Goal: Task Accomplishment & Management: Use online tool/utility

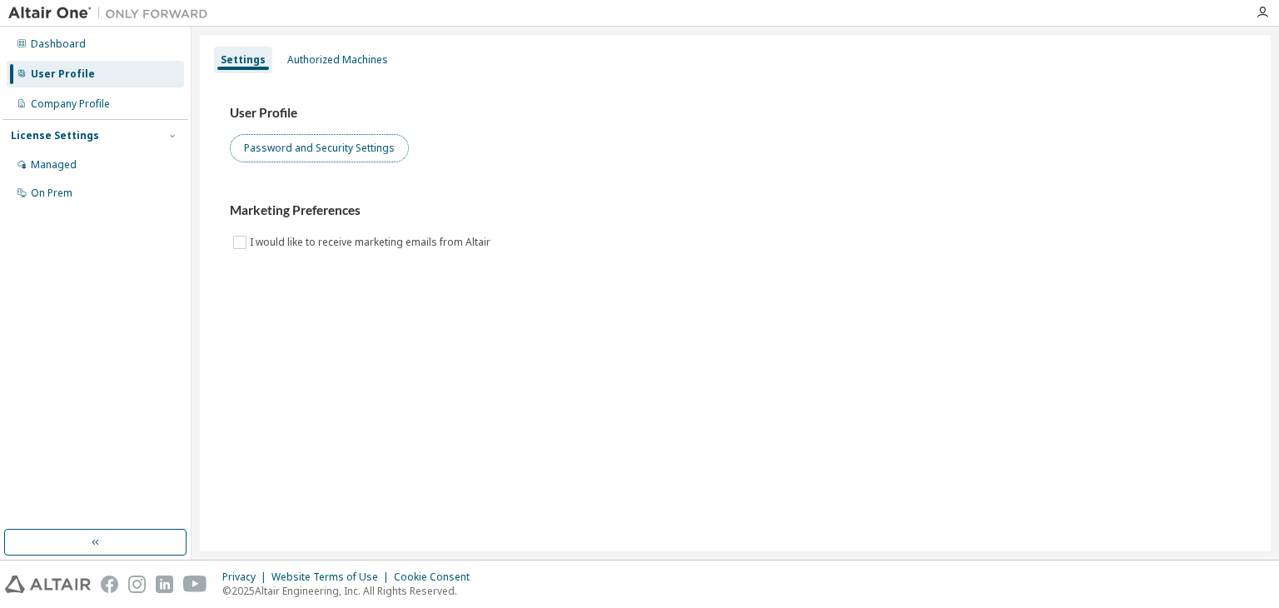
click at [316, 142] on button "Password and Security Settings" at bounding box center [319, 148] width 179 height 28
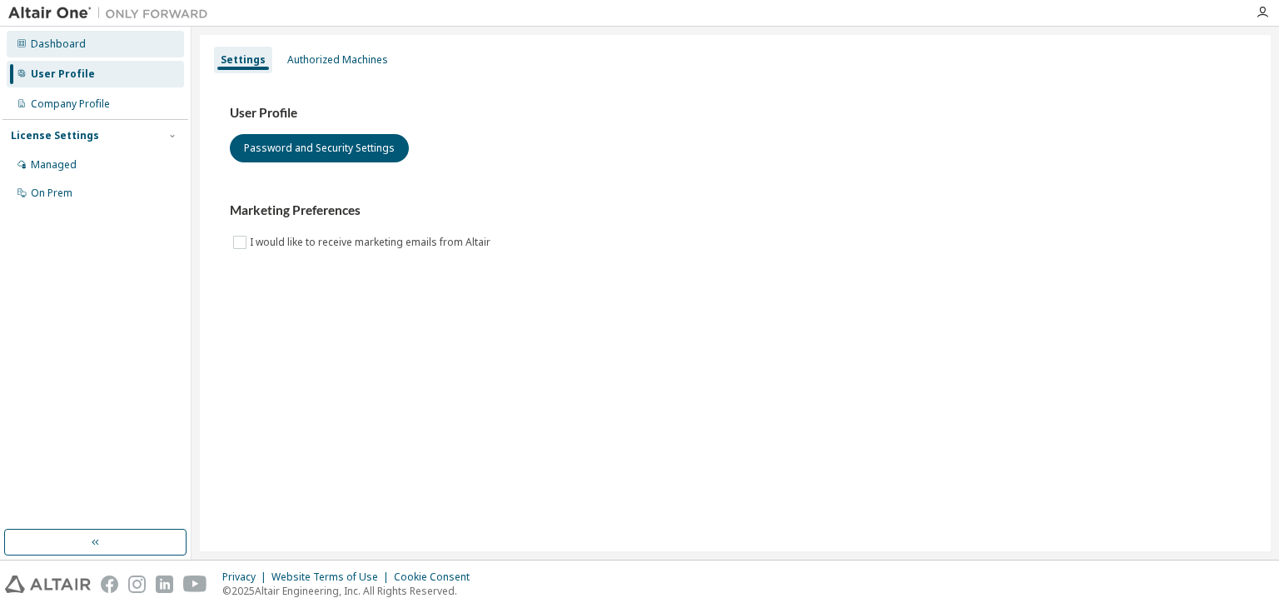
click at [55, 34] on div "Dashboard" at bounding box center [95, 44] width 177 height 27
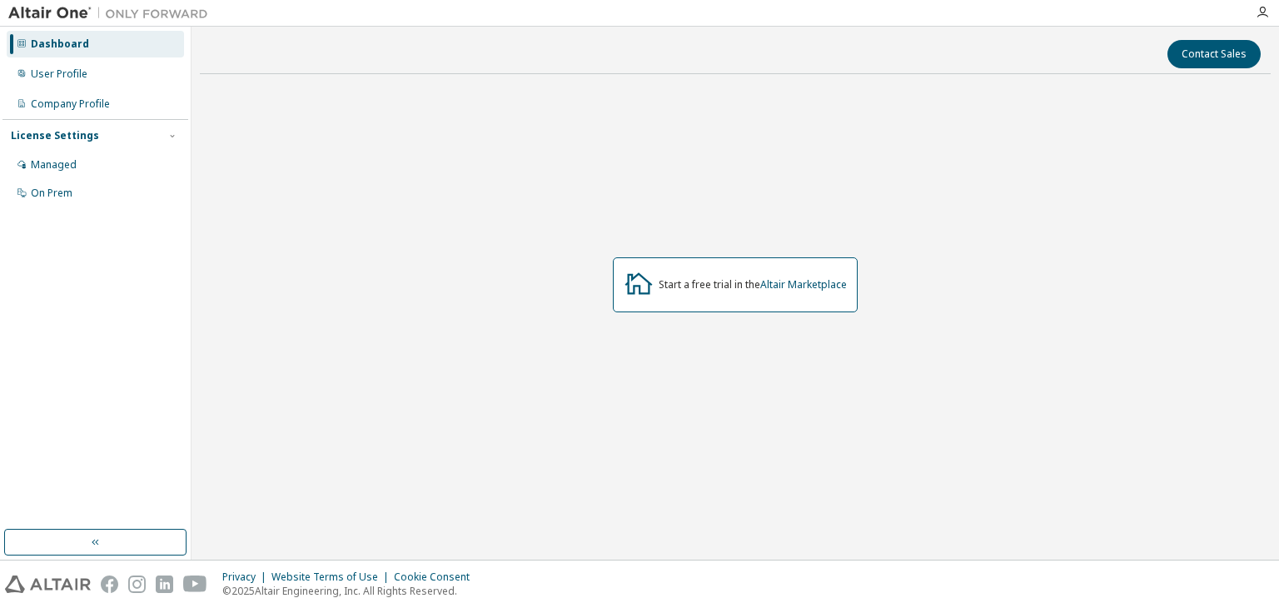
click at [58, 13] on img at bounding box center [112, 13] width 208 height 17
click at [137, 530] on button "button" at bounding box center [95, 542] width 182 height 27
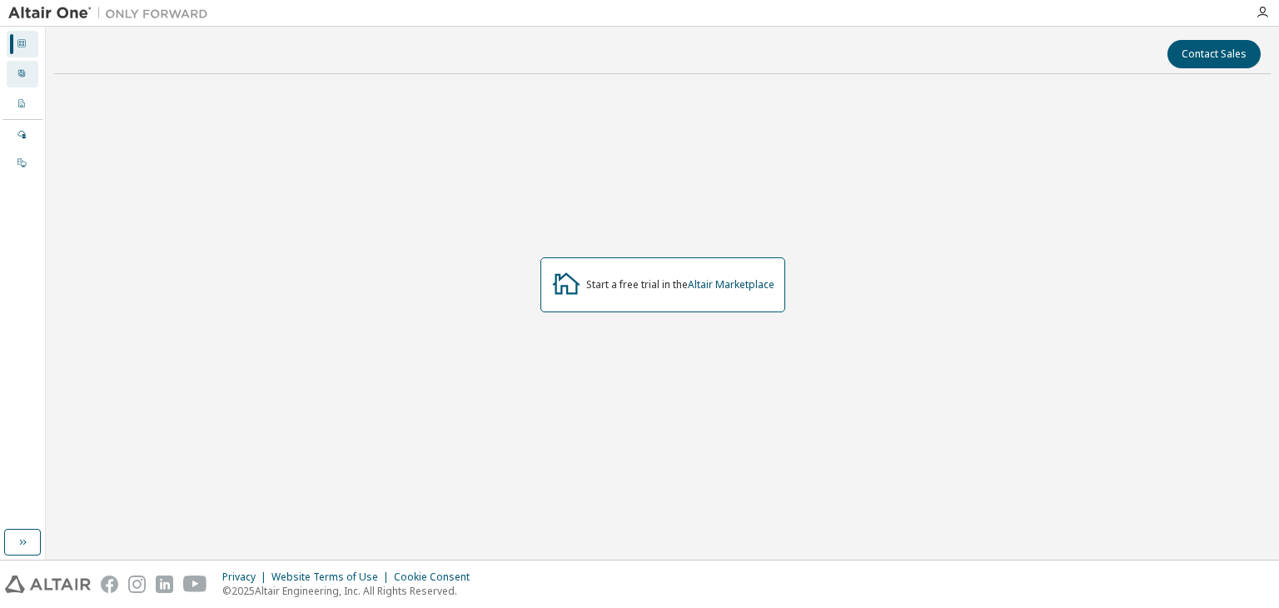
click at [21, 74] on icon at bounding box center [22, 73] width 10 height 10
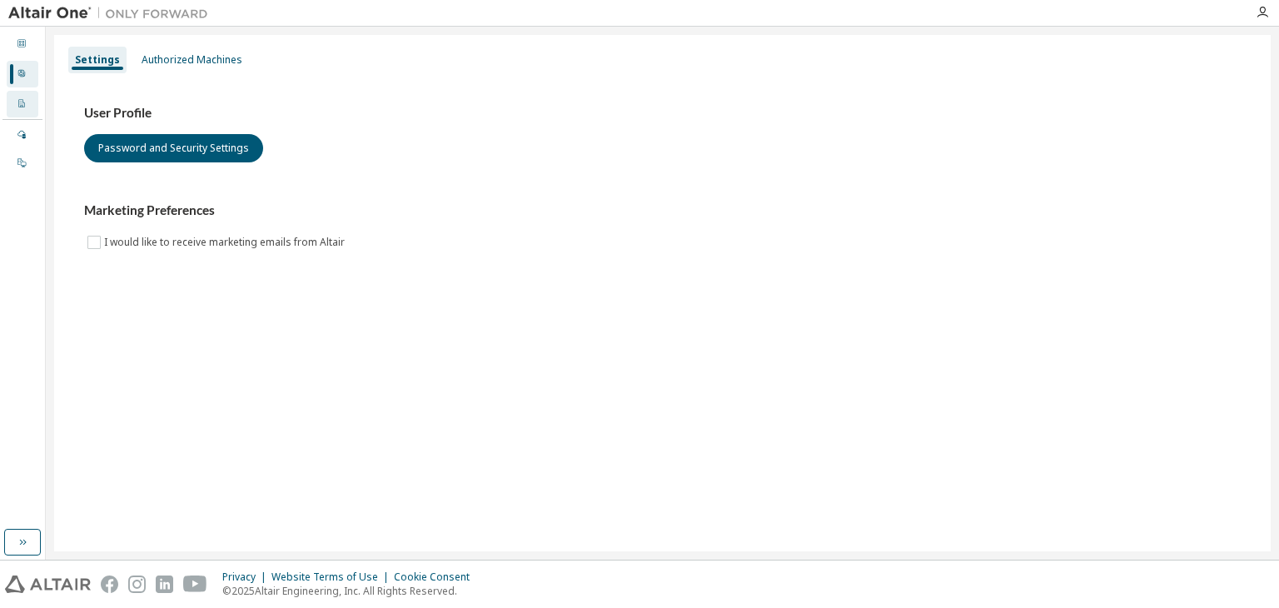
click at [16, 97] on div "Company Profile" at bounding box center [23, 104] width 32 height 27
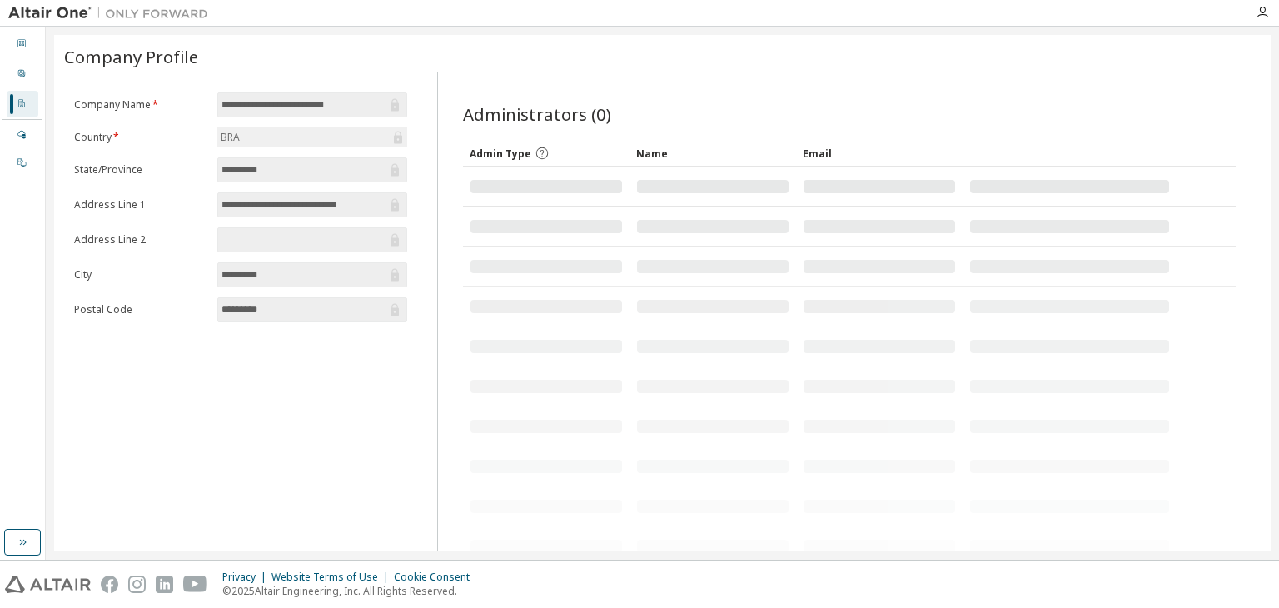
click at [42, 10] on img at bounding box center [112, 13] width 208 height 17
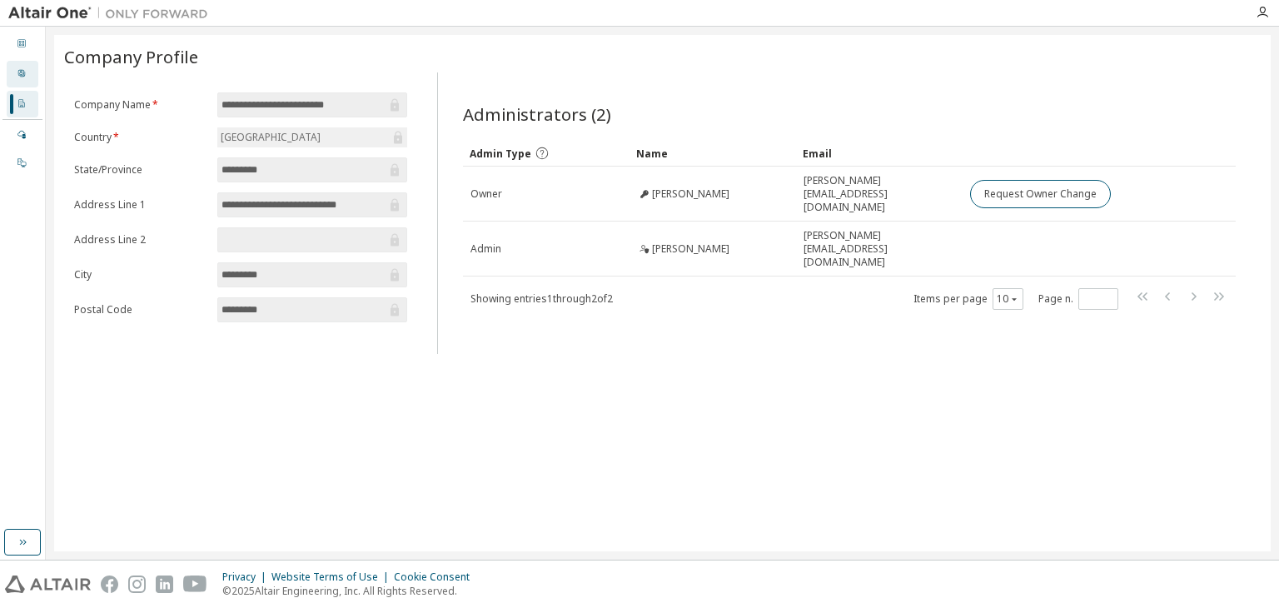
click at [14, 77] on div "User Profile" at bounding box center [23, 74] width 32 height 27
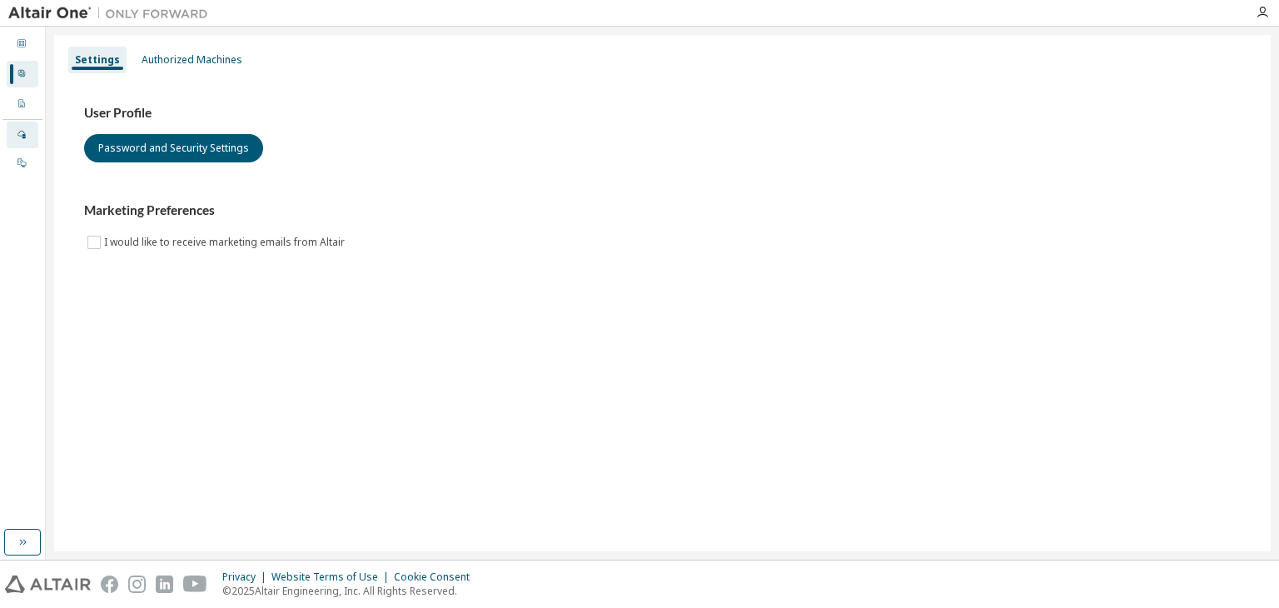
click at [19, 134] on icon at bounding box center [22, 134] width 10 height 10
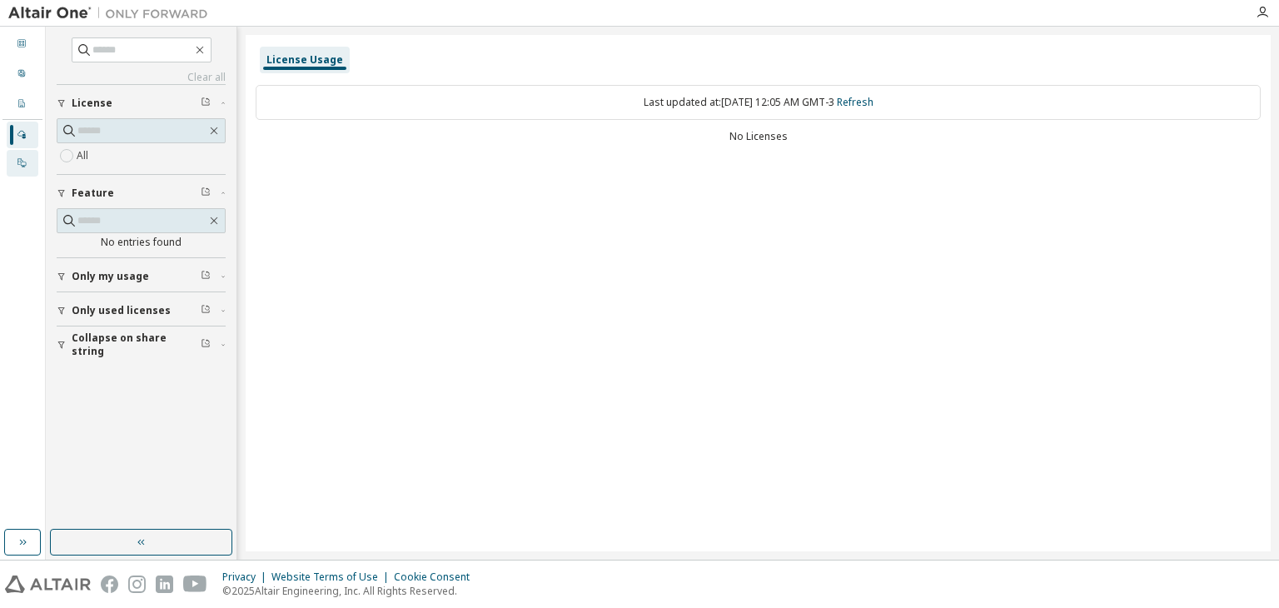
click at [16, 163] on div "On Prem" at bounding box center [23, 163] width 32 height 27
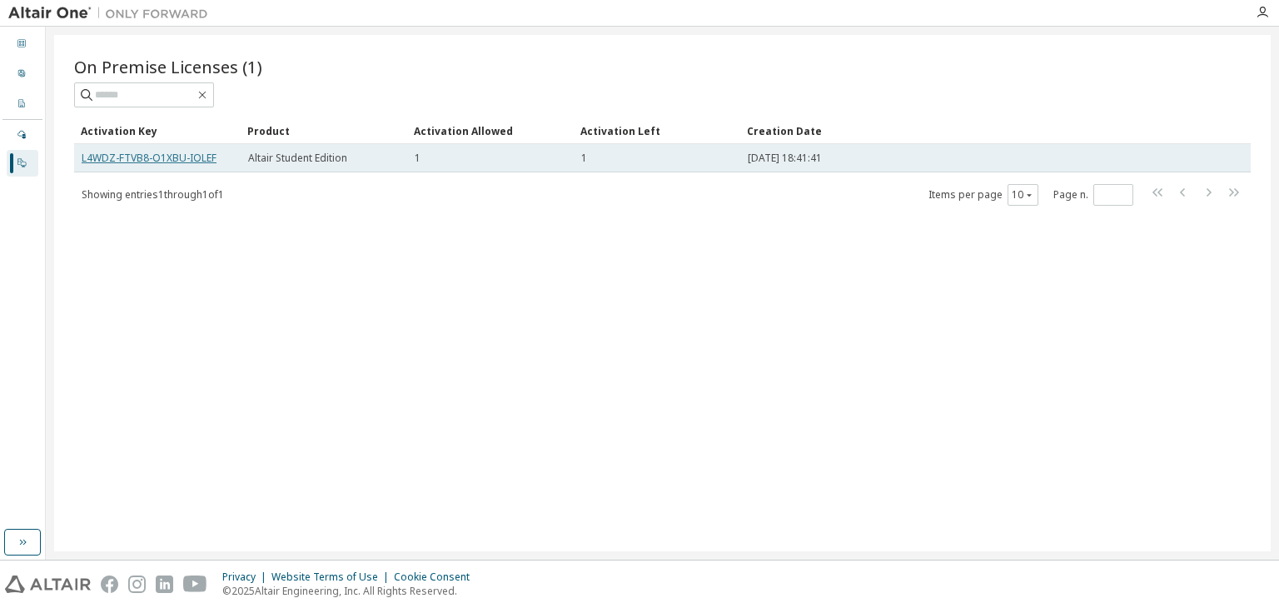
click at [192, 159] on link "L4WDZ-FTVB8-O1XBU-IOLEF" at bounding box center [149, 158] width 135 height 14
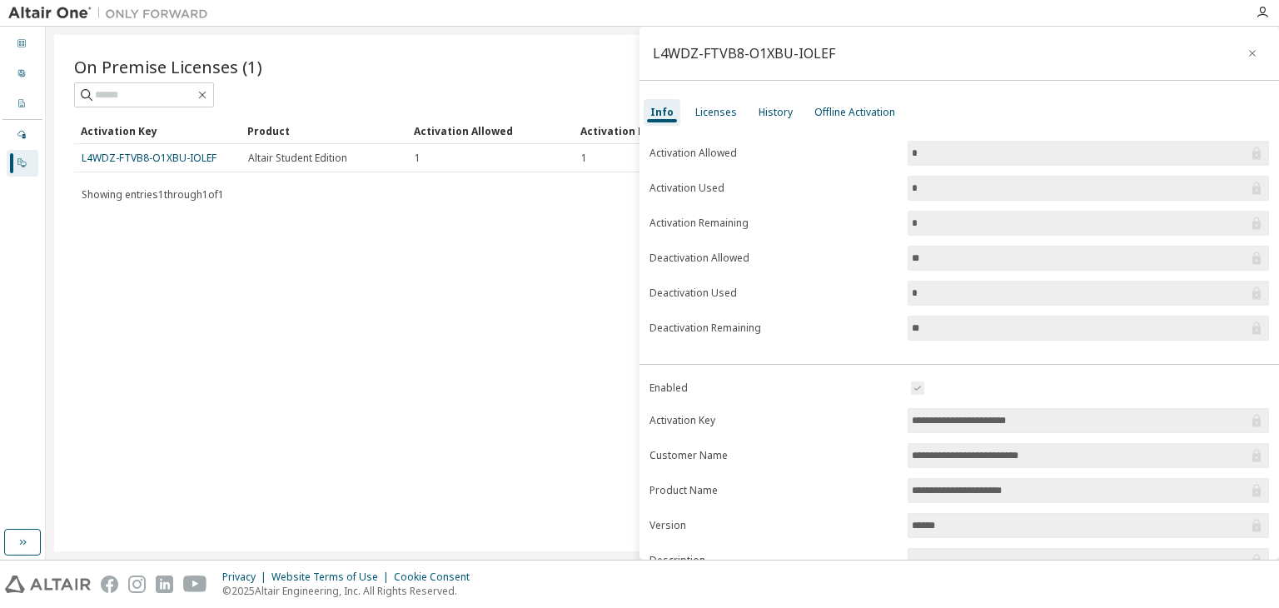
click at [669, 117] on div "Info" at bounding box center [661, 112] width 23 height 13
click at [698, 114] on div "Licenses" at bounding box center [716, 112] width 42 height 13
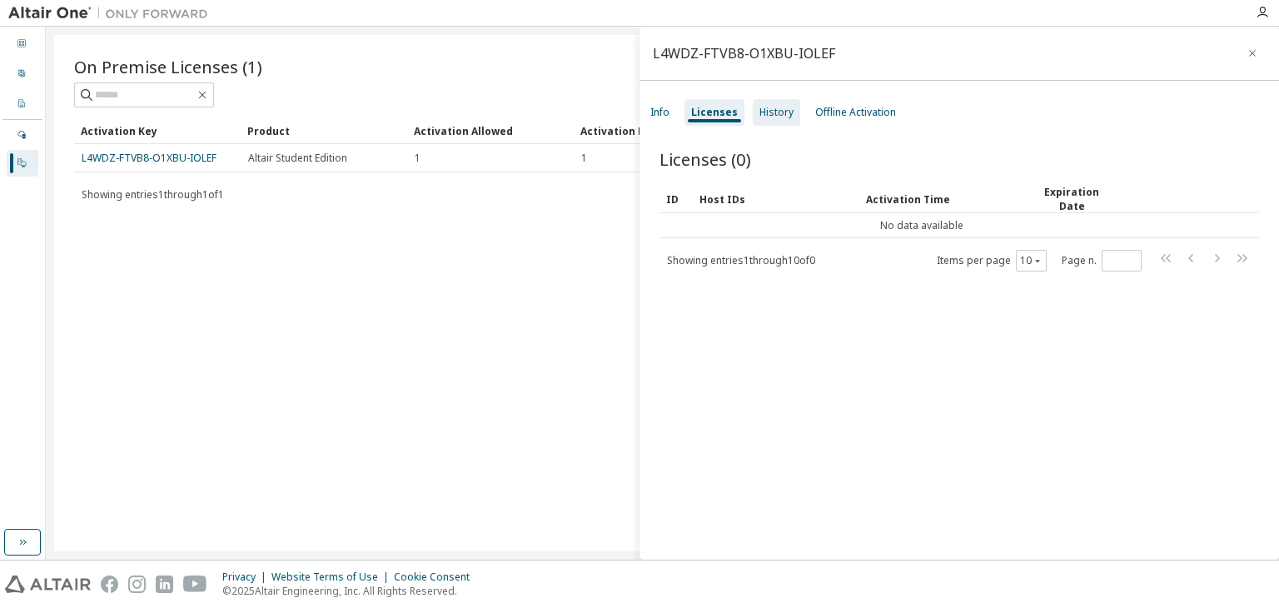
click at [760, 115] on div "History" at bounding box center [776, 112] width 34 height 13
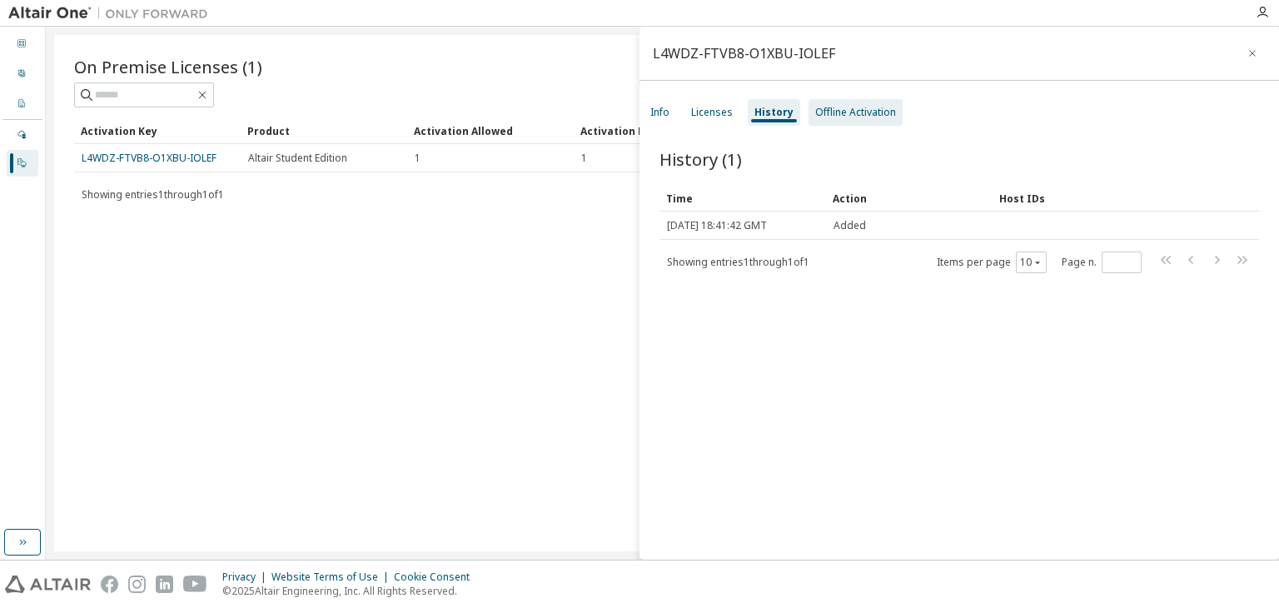
click at [827, 114] on div "Offline Activation" at bounding box center [855, 112] width 81 height 13
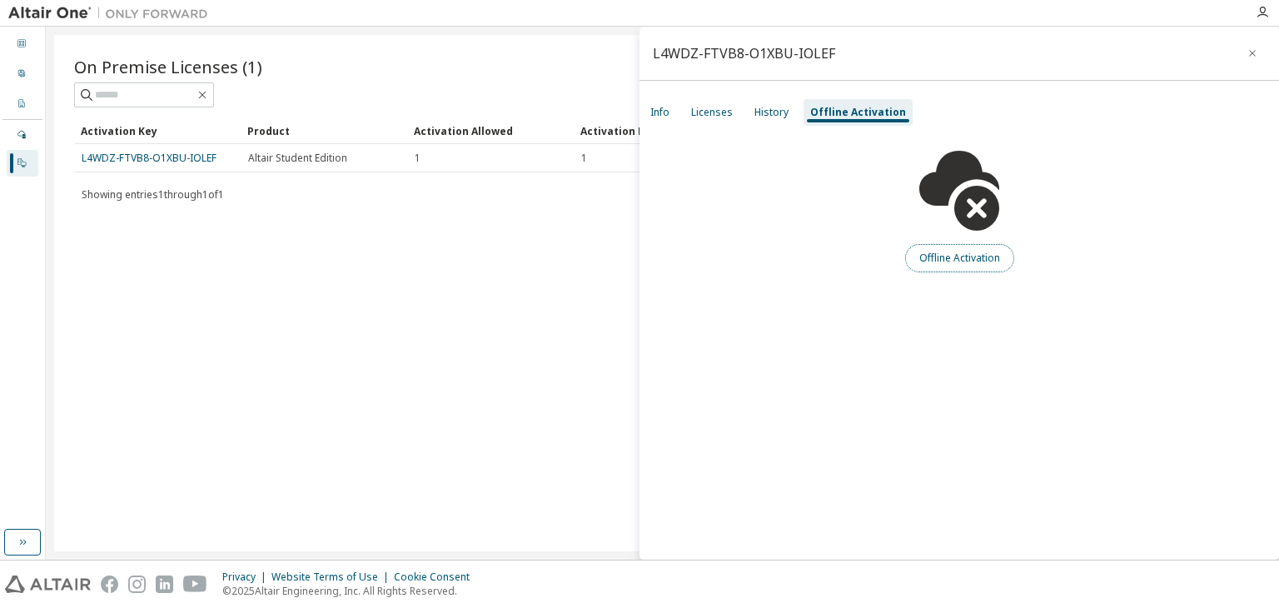
click at [963, 256] on button "Offline Activation" at bounding box center [959, 258] width 109 height 28
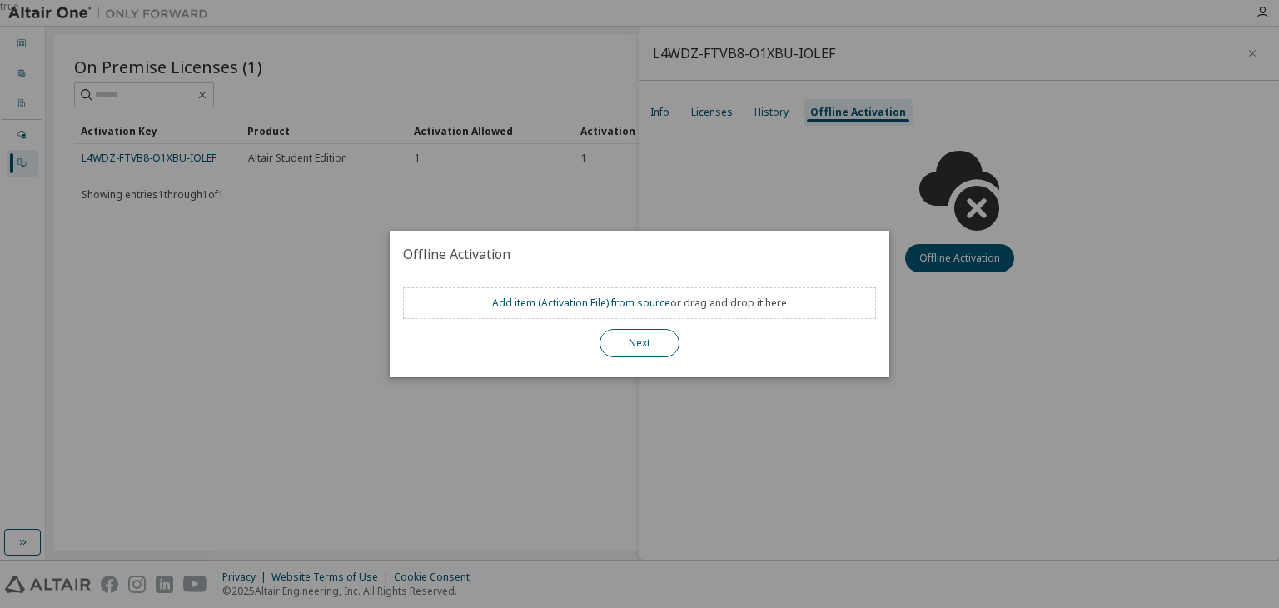
click at [620, 335] on button "Next" at bounding box center [640, 343] width 80 height 28
click at [659, 114] on div "true" at bounding box center [639, 304] width 1279 height 608
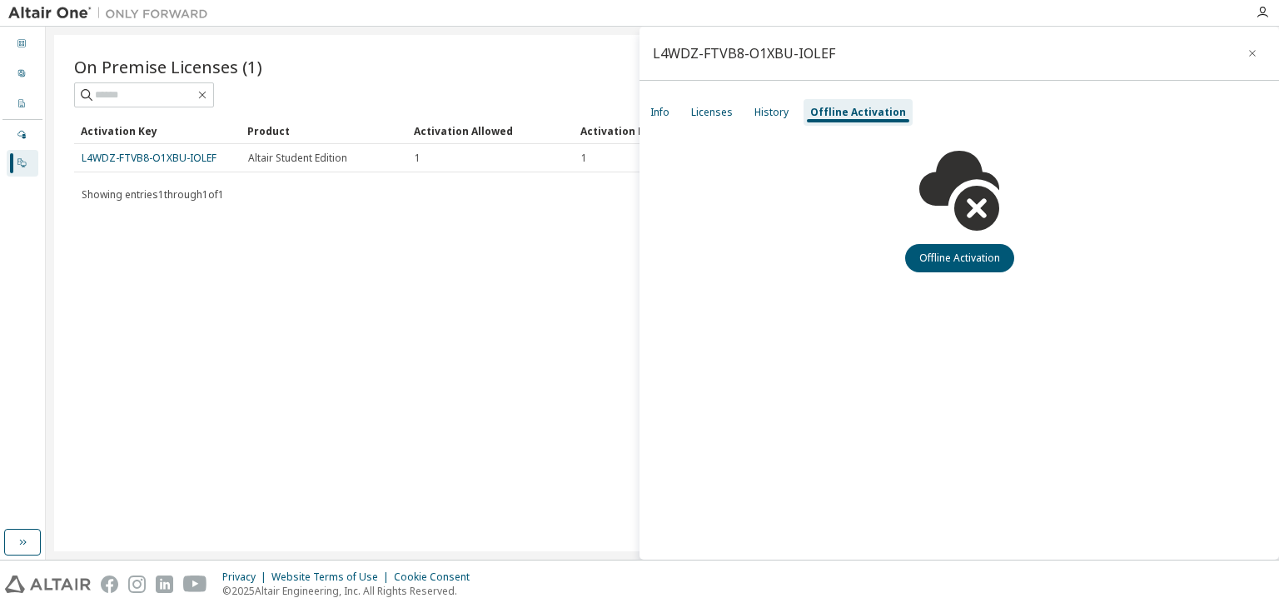
click at [666, 81] on div "L4WDZ-FTVB8-O1XBU-IOLEF Info Licenses History Offline Activation Offline Activa…" at bounding box center [960, 293] width 640 height 533
click at [659, 114] on div "Info" at bounding box center [659, 112] width 19 height 13
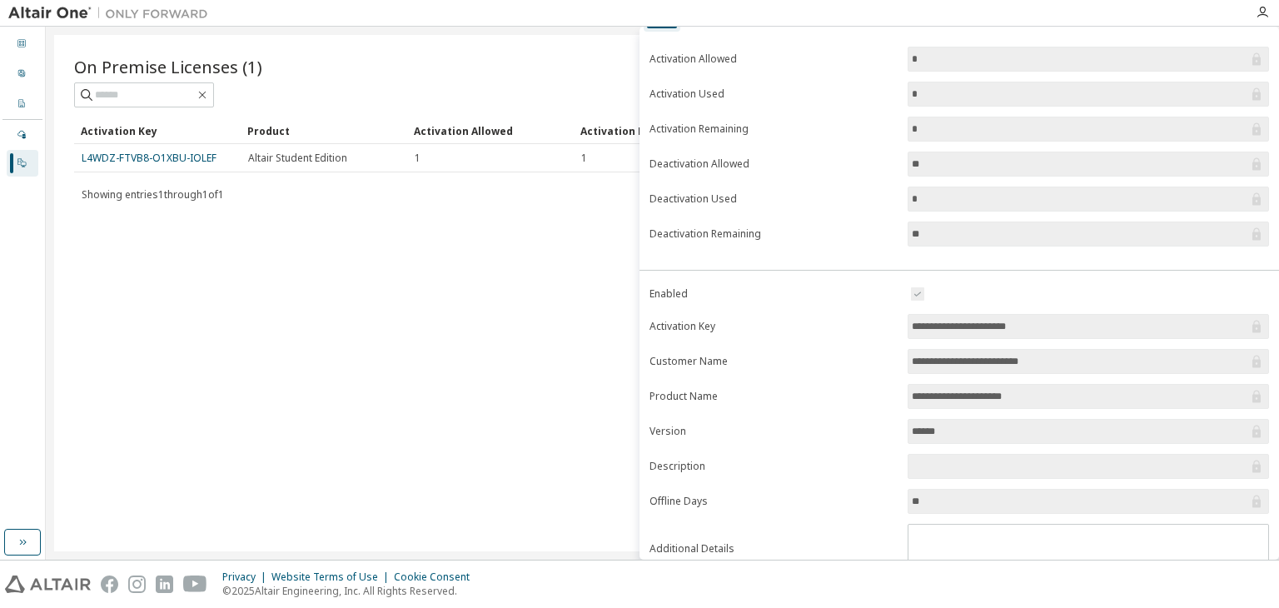
scroll to position [155, 0]
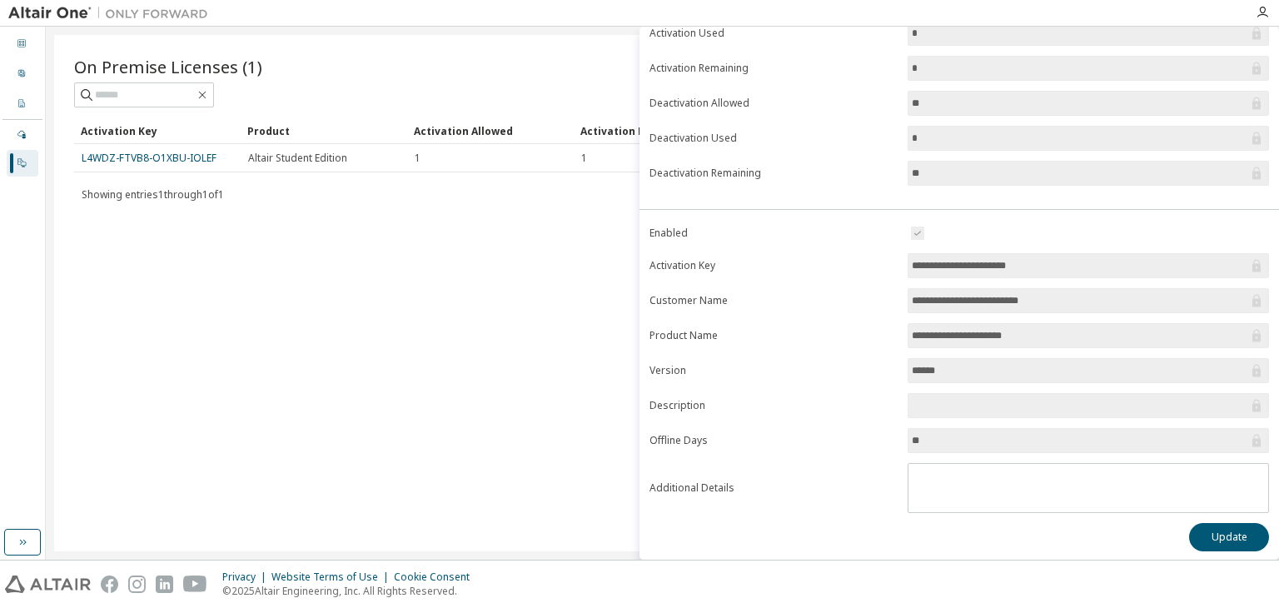
drag, startPoint x: 1061, startPoint y: 266, endPoint x: 830, endPoint y: 251, distance: 231.1
click at [830, 251] on form "**********" at bounding box center [959, 368] width 620 height 290
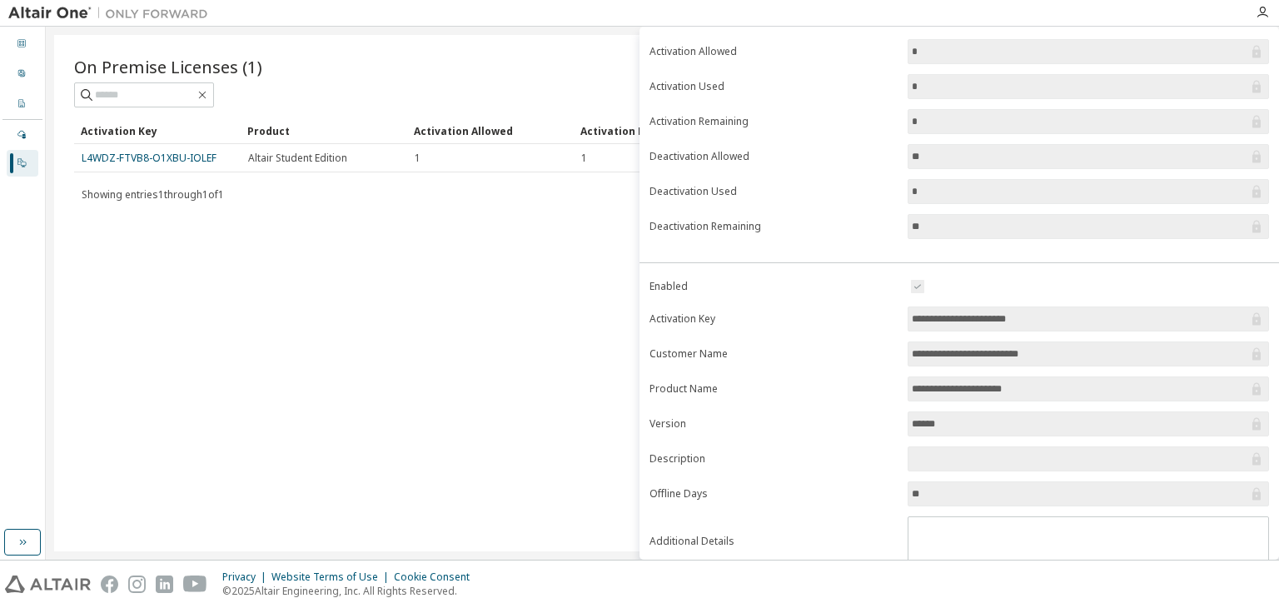
scroll to position [0, 0]
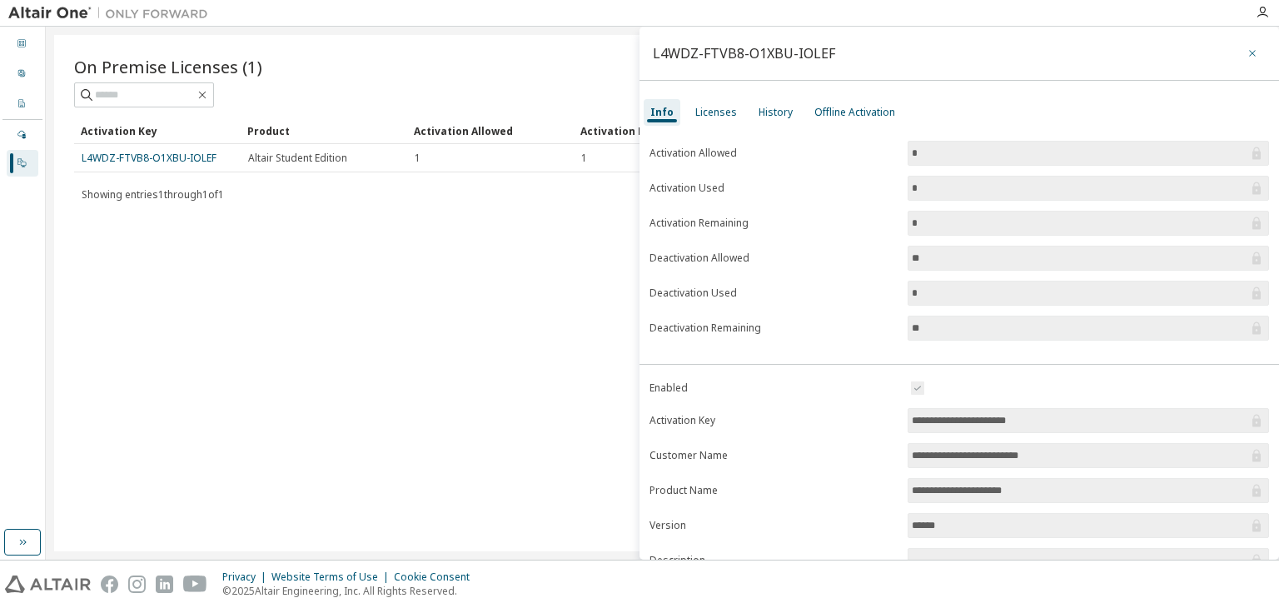
click at [1249, 51] on icon "button" at bounding box center [1252, 53] width 7 height 7
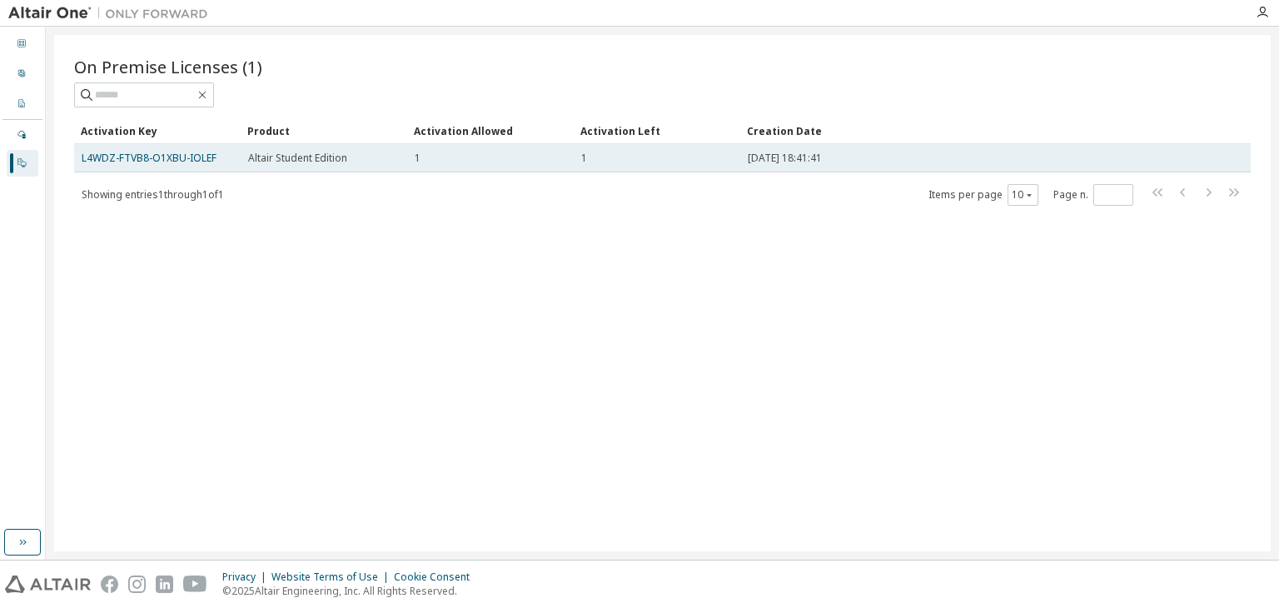
click at [443, 153] on div "1" at bounding box center [491, 158] width 152 height 13
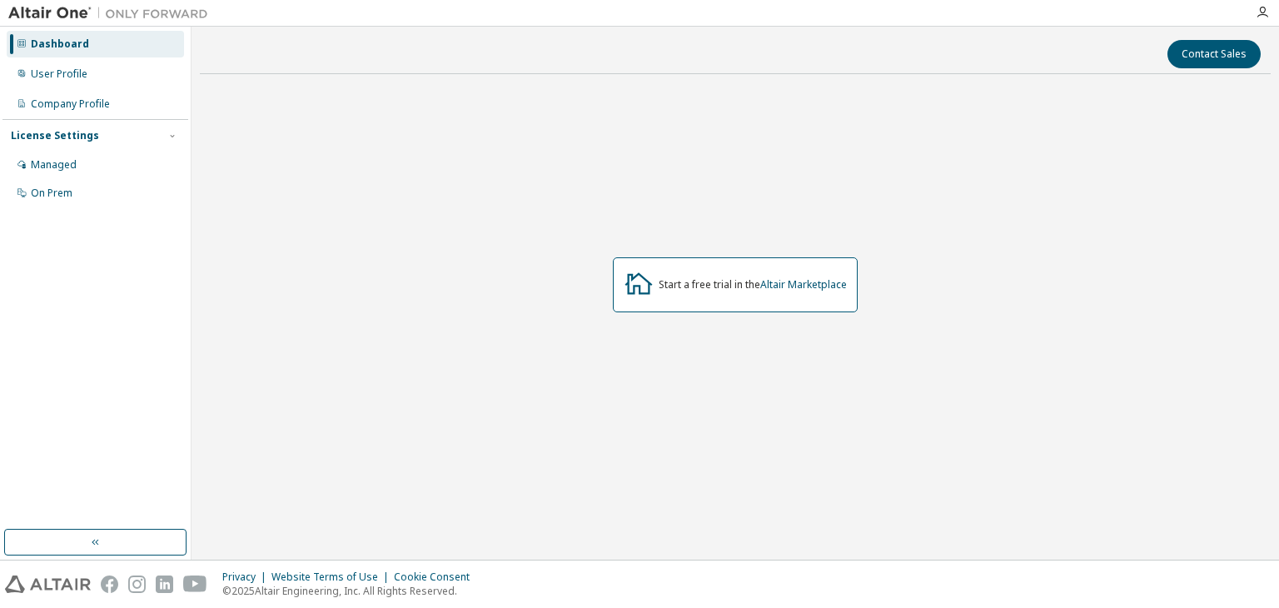
click at [1264, 4] on div at bounding box center [1262, 12] width 33 height 25
click at [1259, 17] on icon "button" at bounding box center [1262, 12] width 13 height 13
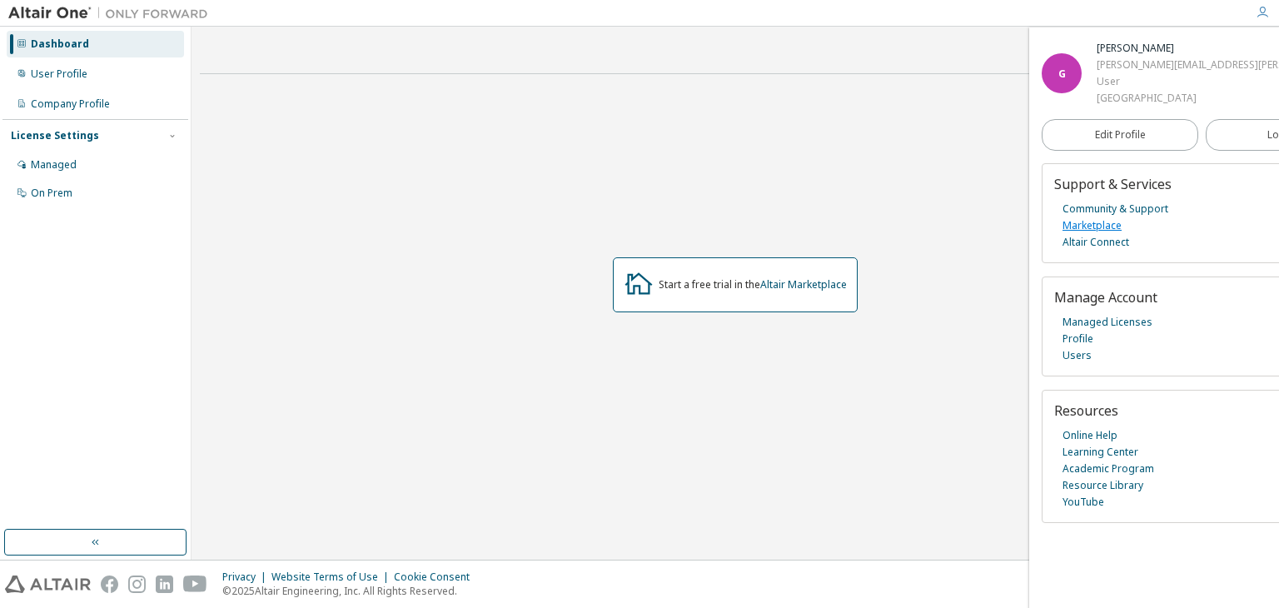
click at [1090, 226] on link "Marketplace" at bounding box center [1092, 225] width 59 height 17
